Goal: Information Seeking & Learning: Compare options

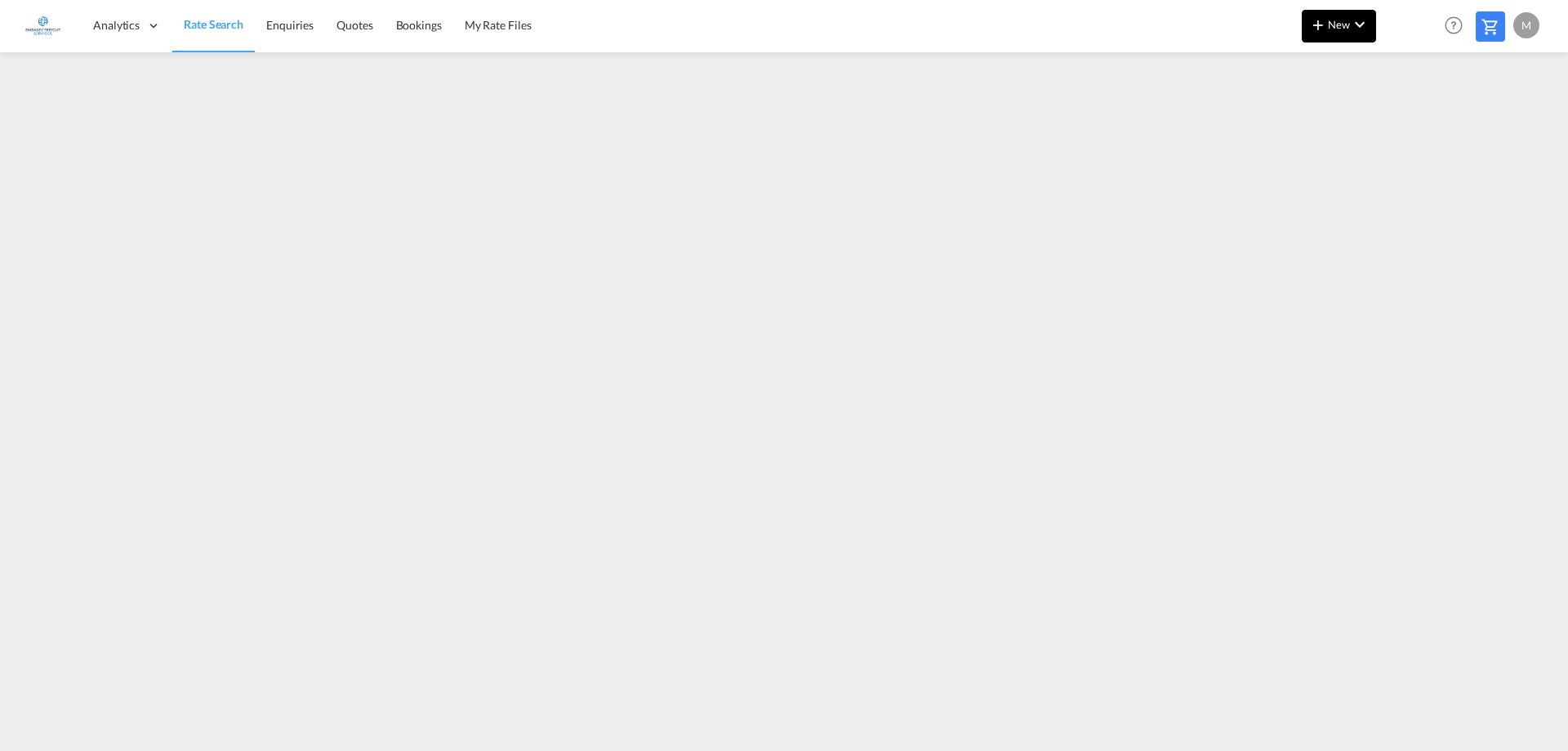
click at [1341, 17] on button "New" at bounding box center [1338, 25] width 74 height 32
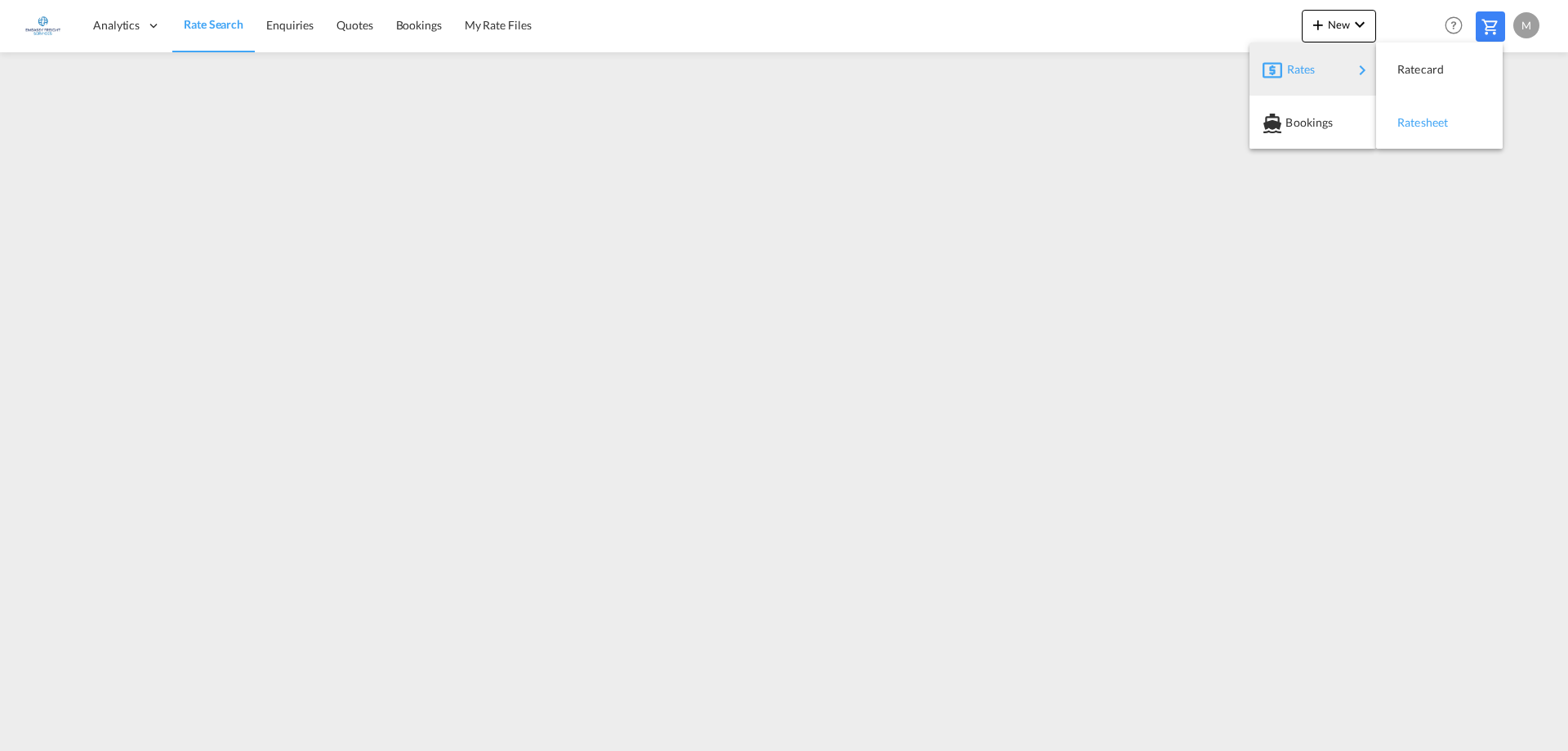
click at [1416, 122] on span "Ratesheet" at bounding box center [1406, 122] width 18 height 32
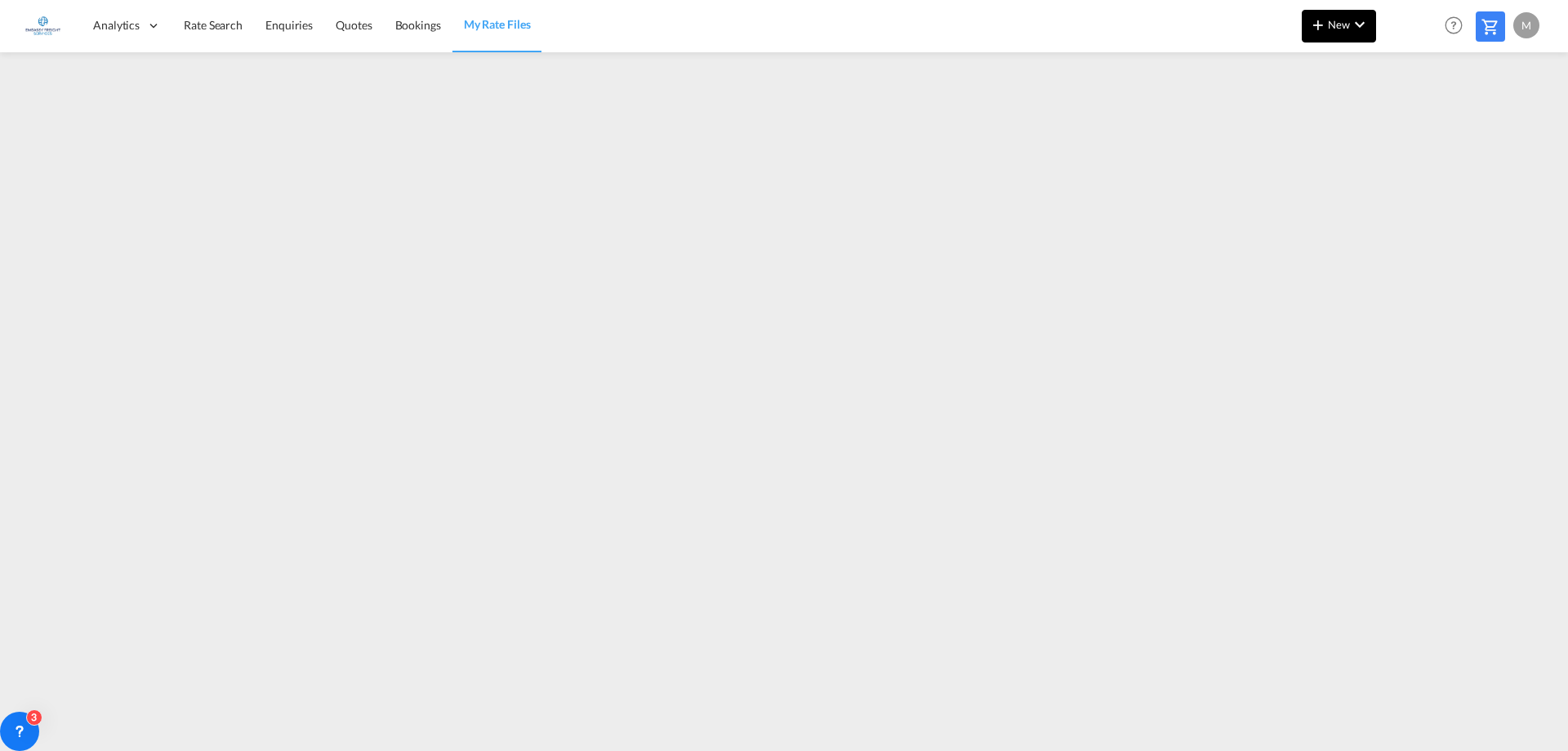
click at [1332, 29] on span "New" at bounding box center [1339, 25] width 61 height 13
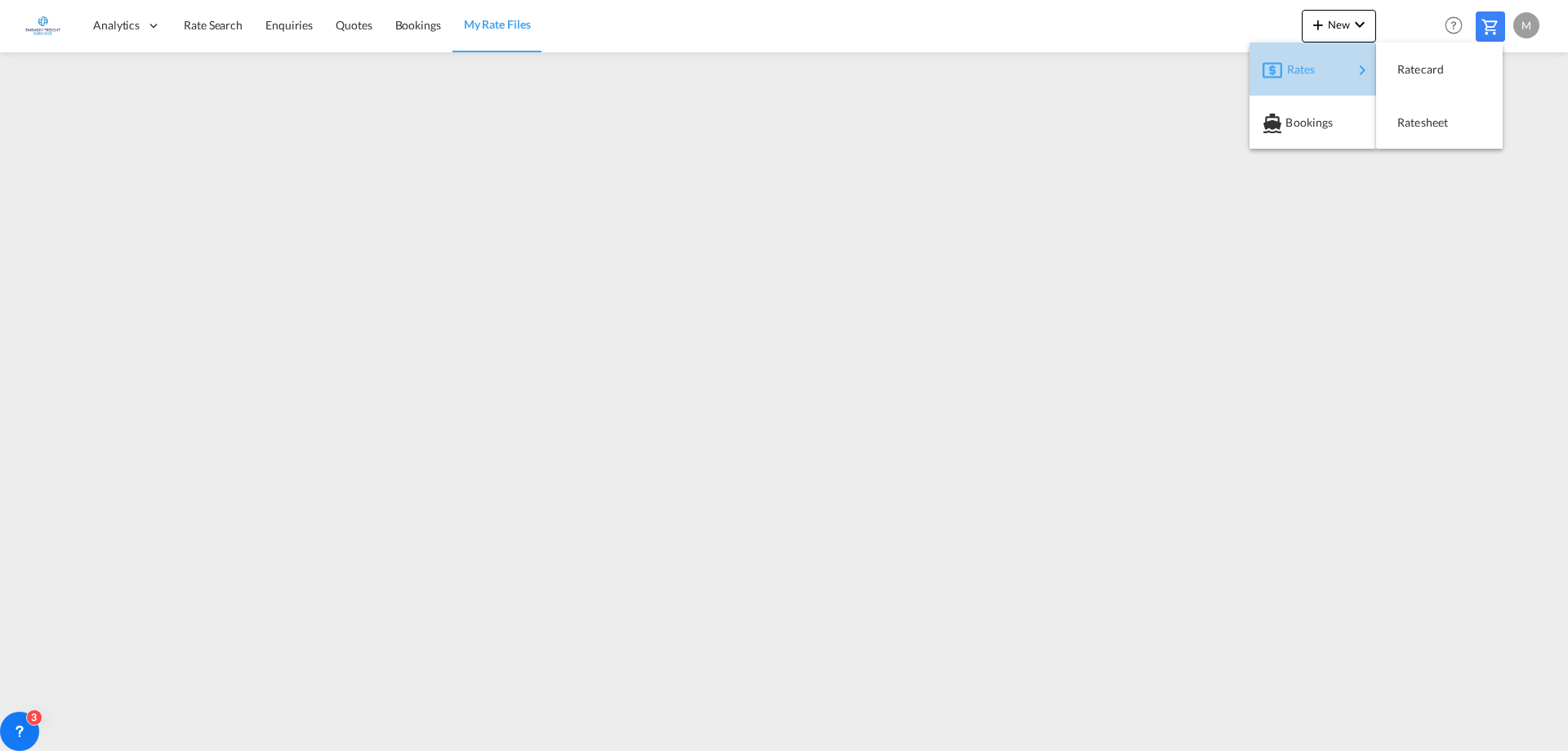
click at [1307, 74] on span "Rates" at bounding box center [1296, 69] width 19 height 32
click at [1416, 115] on div "Ratesheet" at bounding box center [1427, 123] width 60 height 41
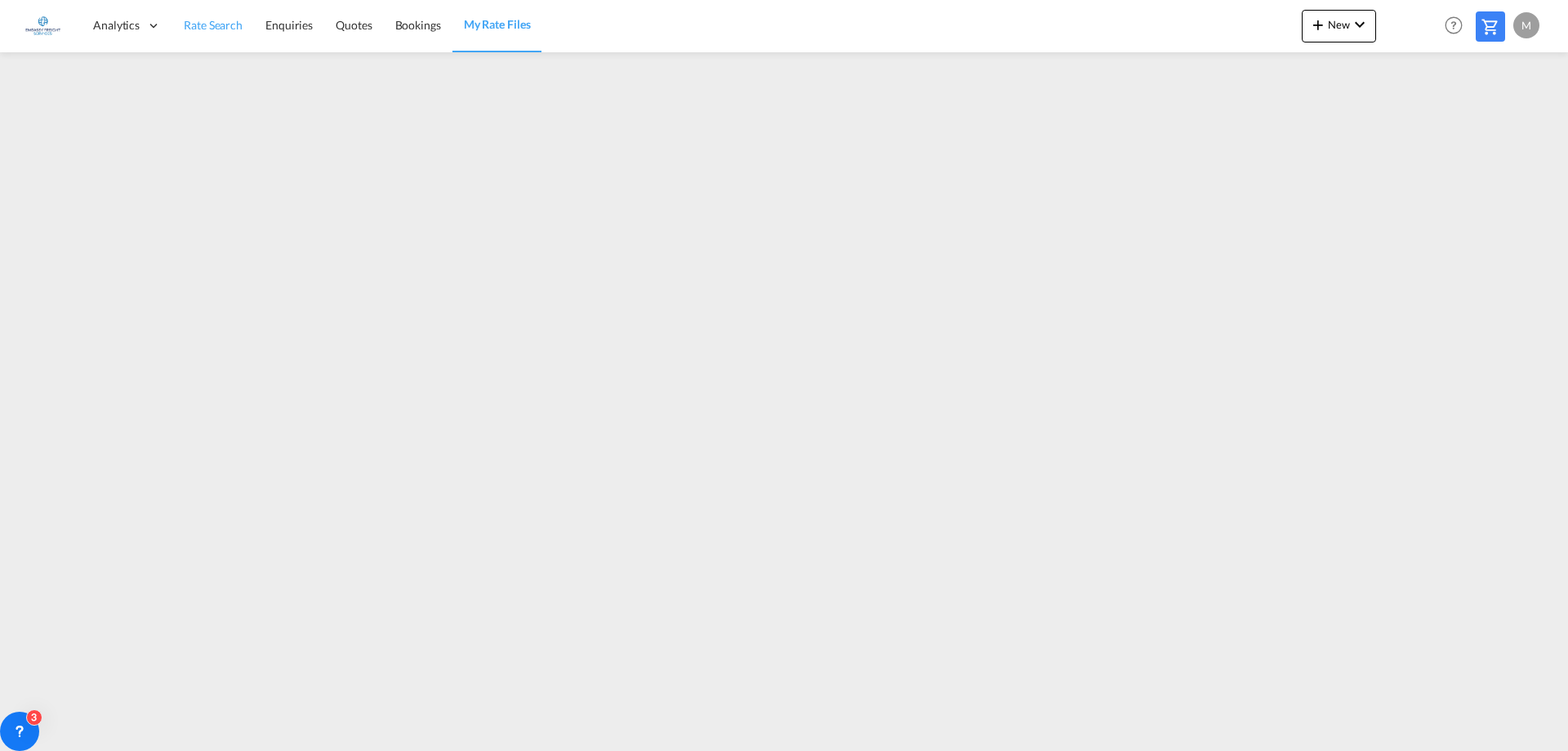
click at [199, 30] on span "Rate Search" at bounding box center [213, 25] width 59 height 14
click at [1346, 25] on span "New" at bounding box center [1339, 25] width 61 height 13
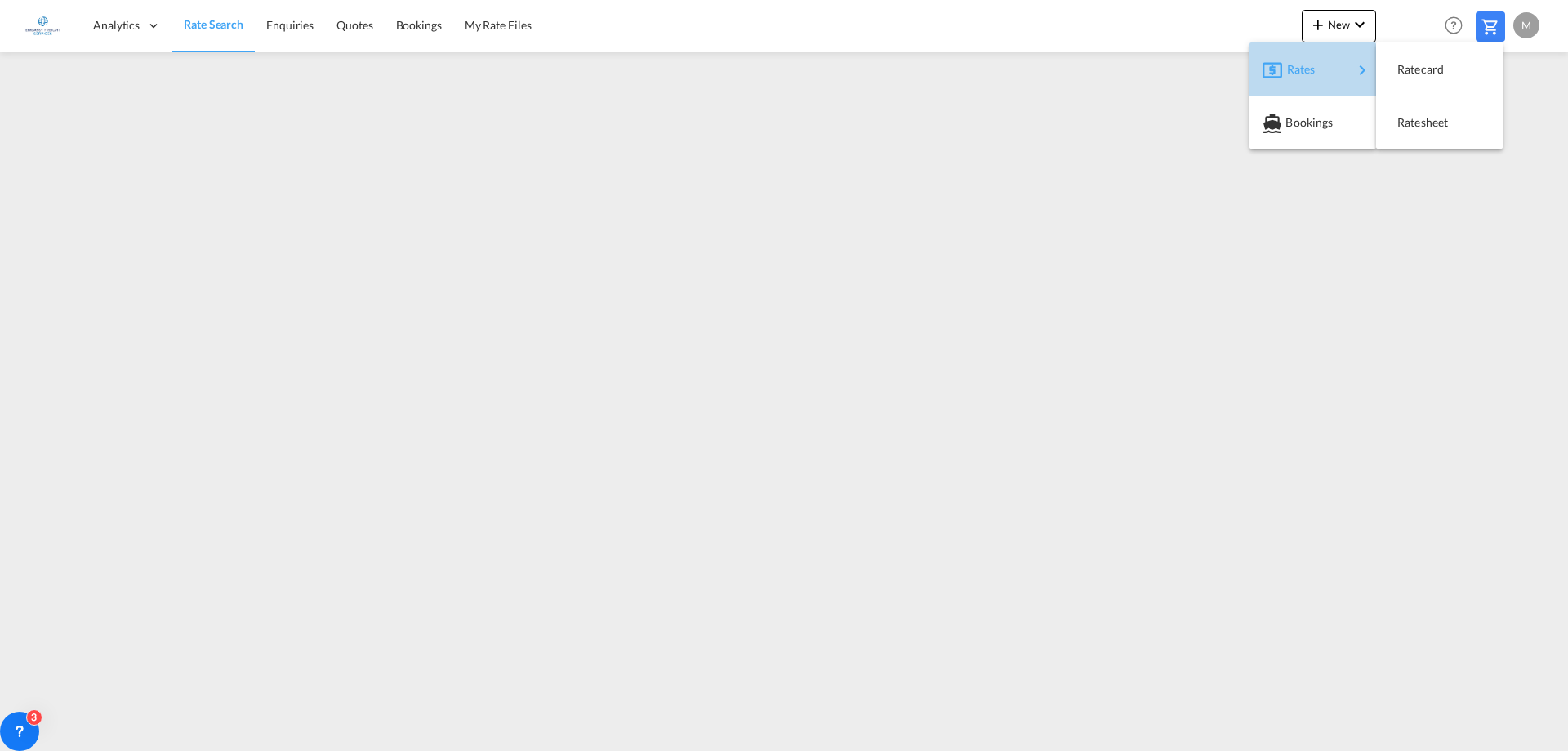
click at [1307, 72] on span "Rates" at bounding box center [1296, 69] width 19 height 32
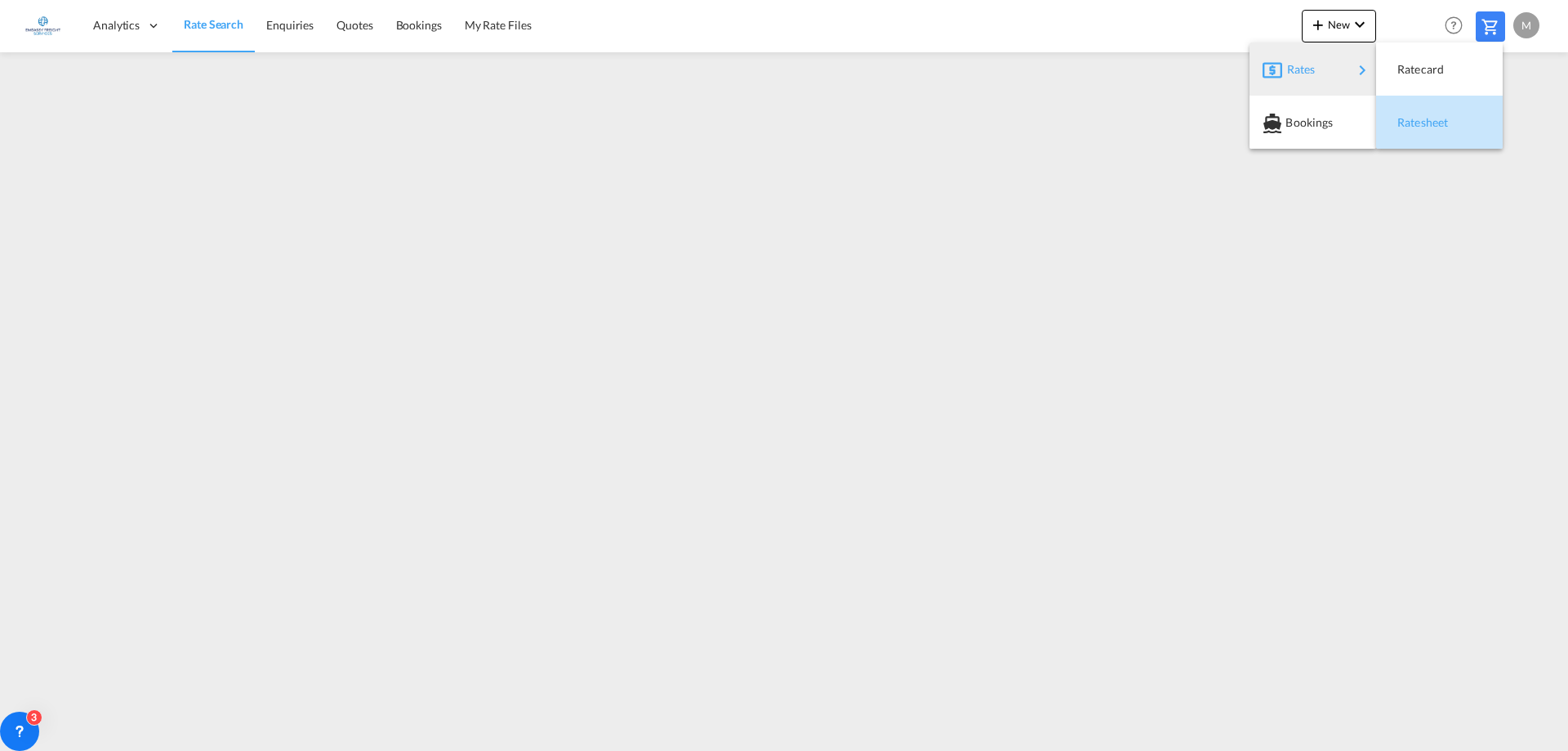
click at [1416, 123] on span "Ratesheet" at bounding box center [1406, 122] width 18 height 32
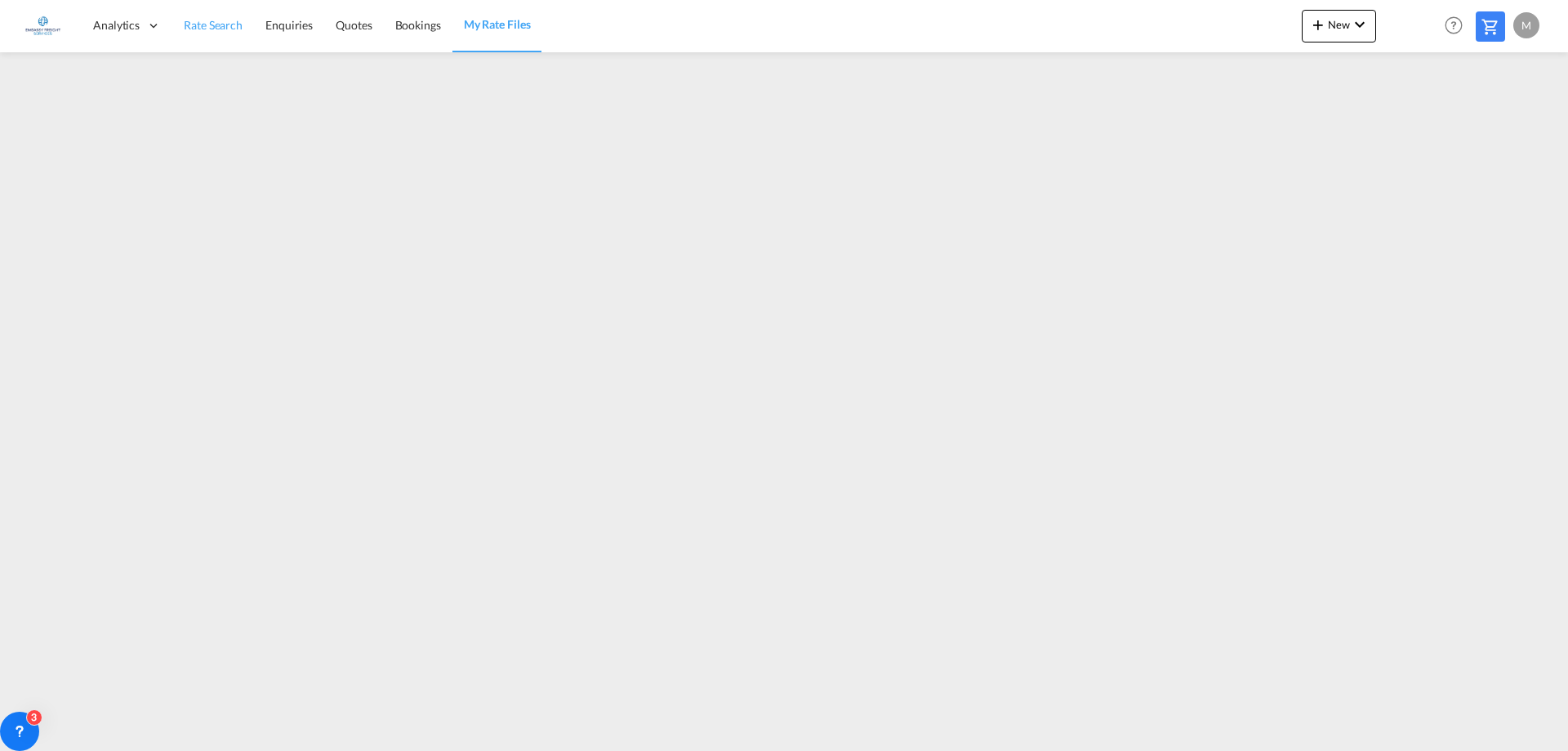
click at [202, 29] on span "Rate Search" at bounding box center [213, 25] width 59 height 14
click at [1334, 31] on button "New" at bounding box center [1338, 25] width 74 height 32
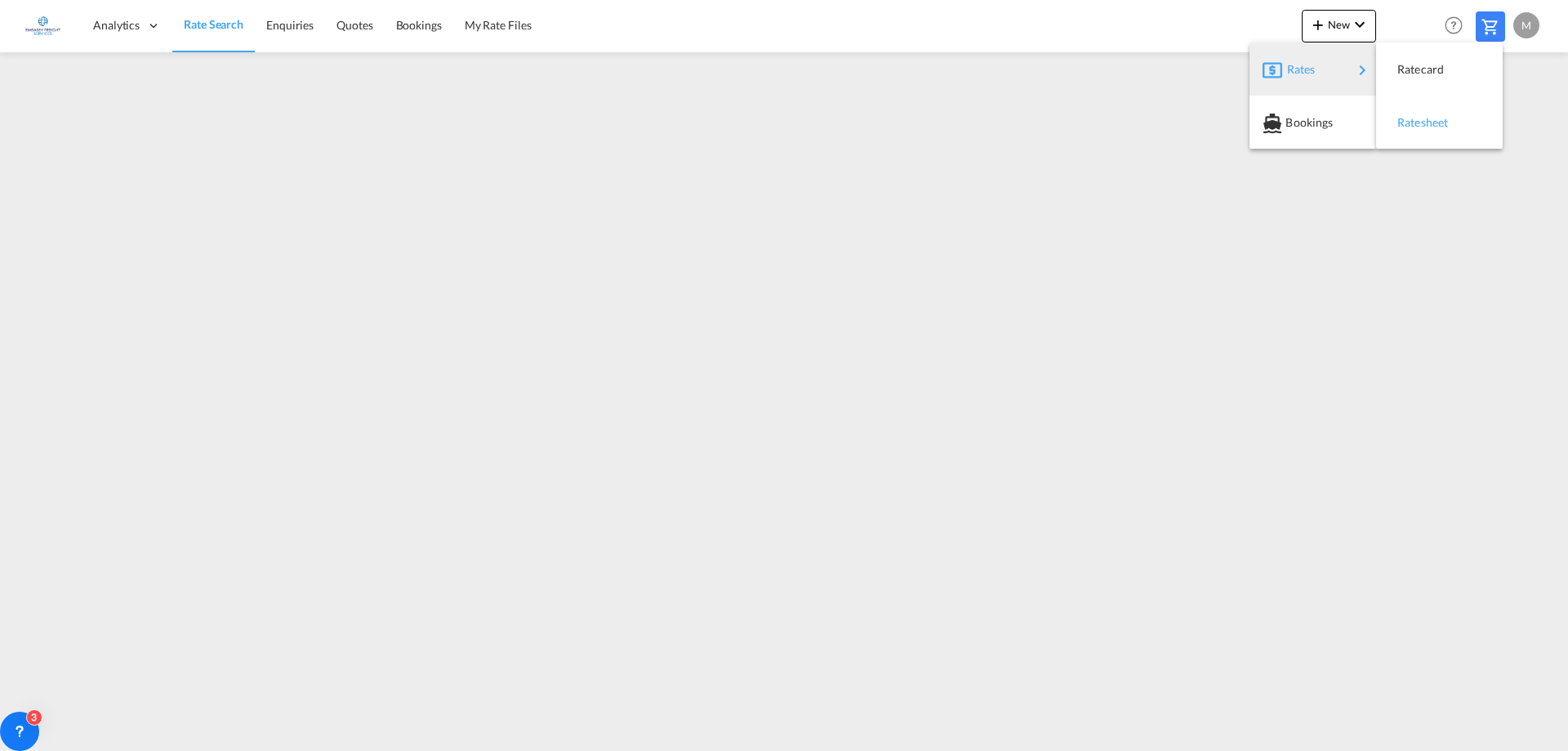
click at [1417, 133] on div "Ratesheet" at bounding box center [1427, 123] width 60 height 41
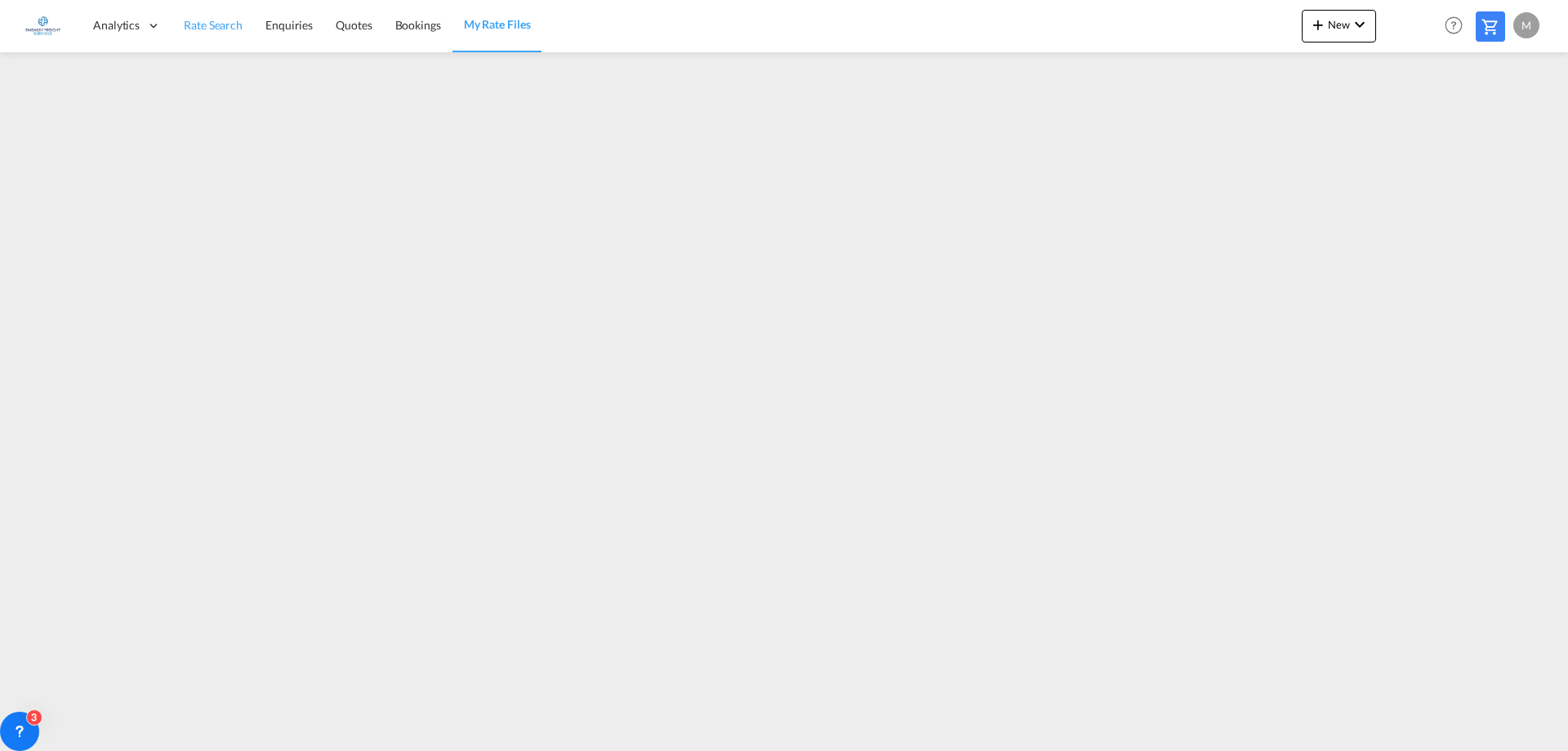
click at [215, 25] on span "Rate Search" at bounding box center [213, 25] width 59 height 14
